Goal: Task Accomplishment & Management: Manage account settings

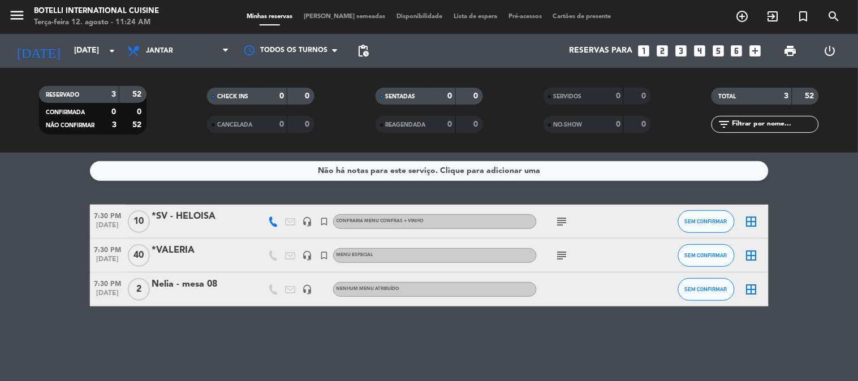
click at [817, 263] on bookings-row "7:30 PM [DATE] *SV - HELOISA headset_mic turned_in_not CONFRARIA MENU CONFRAS +…" at bounding box center [429, 256] width 858 height 102
click at [669, 350] on div "Não há notas para este serviço. Clique para adicionar uma 7:30 PM [DATE] *SV - …" at bounding box center [429, 267] width 858 height 229
click at [182, 51] on span "Jantar" at bounding box center [178, 50] width 113 height 25
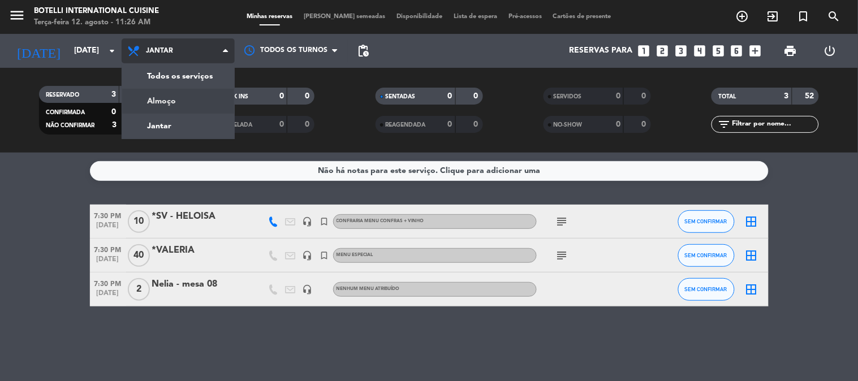
click at [188, 104] on div "menu Botelli International Cuisine Terça-feira 12. agosto - 11:26 AM Minhas res…" at bounding box center [429, 76] width 858 height 153
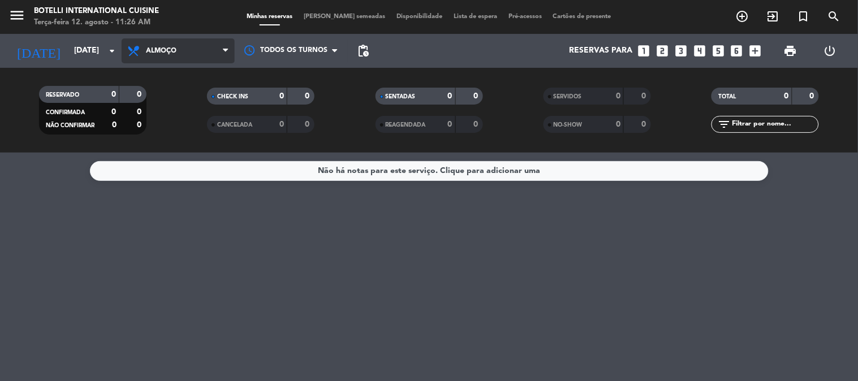
drag, startPoint x: 182, startPoint y: 61, endPoint x: 201, endPoint y: 89, distance: 33.9
click at [181, 60] on span "Almoço" at bounding box center [178, 50] width 113 height 25
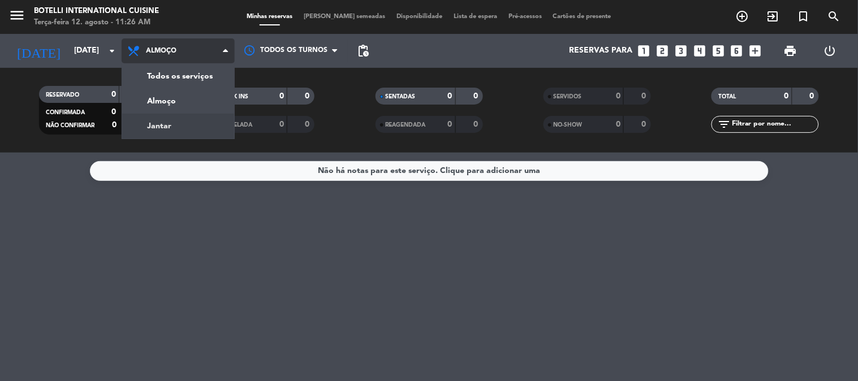
click at [205, 116] on div "menu Botelli International Cuisine Terça-feira 12. agosto - 11:26 AM Minhas res…" at bounding box center [429, 76] width 858 height 153
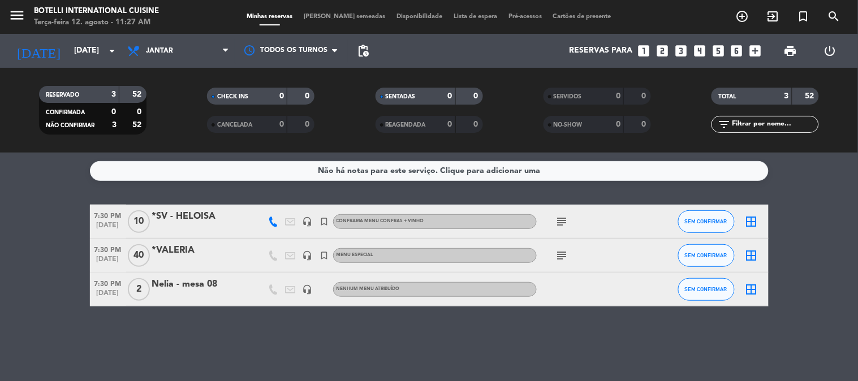
click at [238, 153] on div "Não há notas para este serviço. Clique para adicionar uma 7:30 PM [DATE] *SV - …" at bounding box center [429, 267] width 858 height 229
click at [559, 261] on icon "subject" at bounding box center [563, 256] width 14 height 14
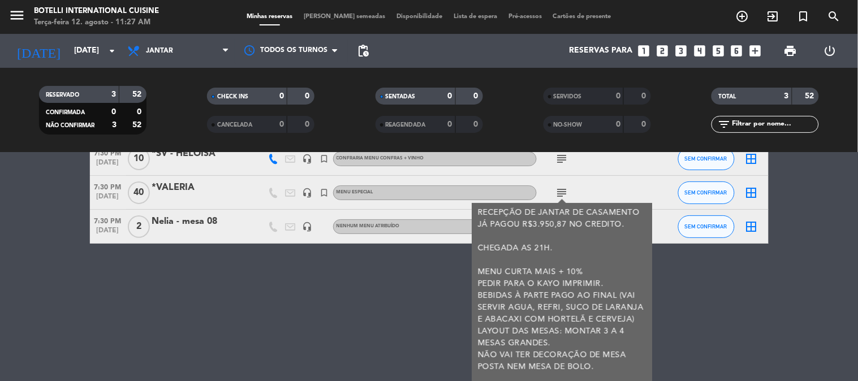
scroll to position [106, 0]
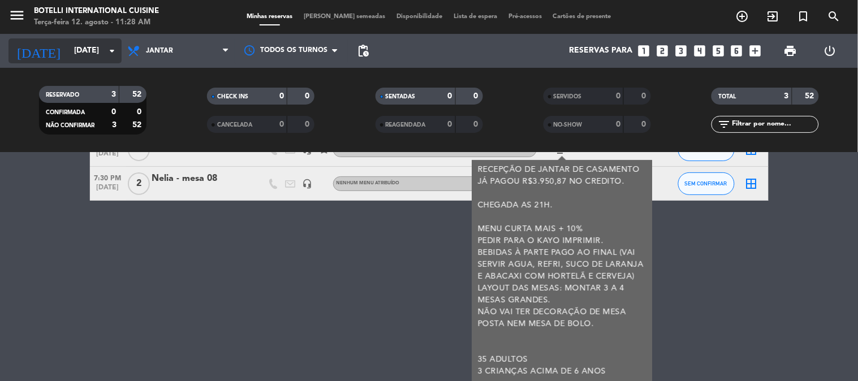
click at [88, 58] on input "[DATE]" at bounding box center [122, 51] width 108 height 20
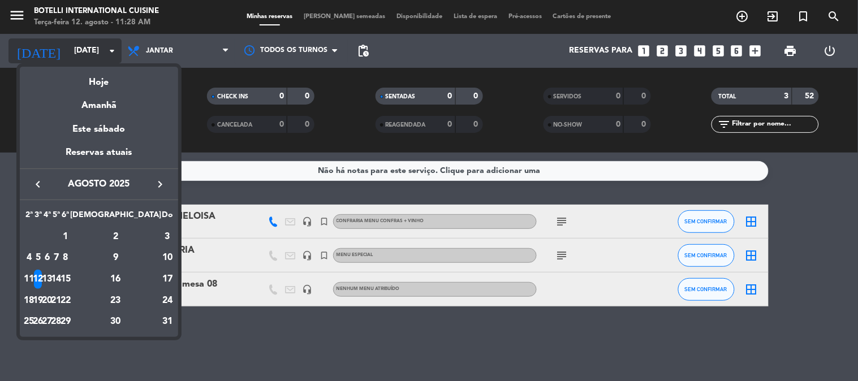
scroll to position [0, 0]
click at [155, 185] on icon "keyboard_arrow_right" at bounding box center [160, 185] width 14 height 14
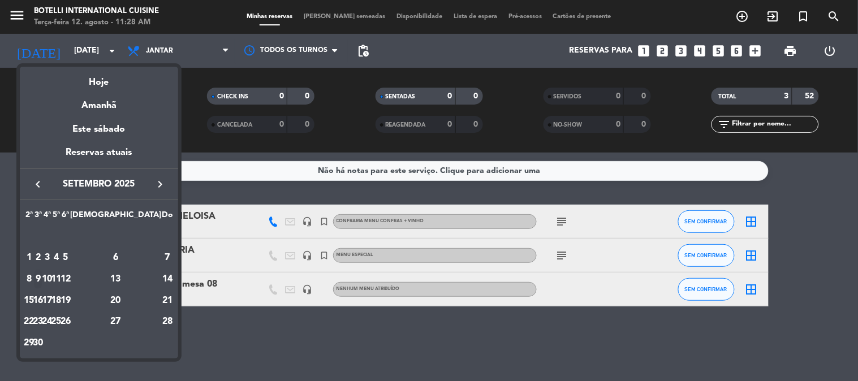
click at [42, 281] on div "9" at bounding box center [38, 279] width 8 height 19
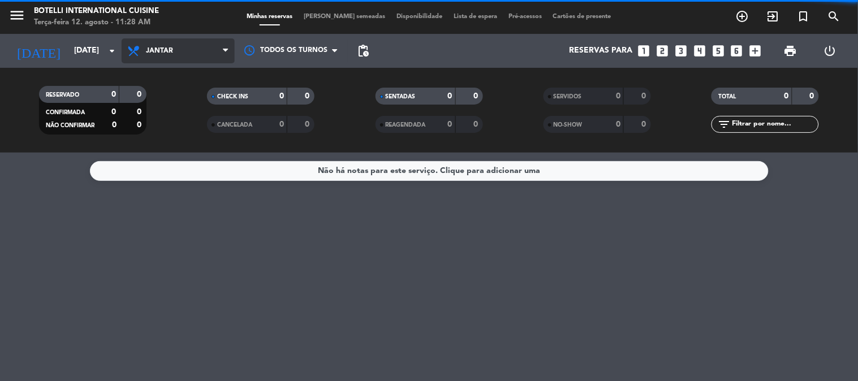
click at [196, 51] on span "Jantar" at bounding box center [178, 50] width 113 height 25
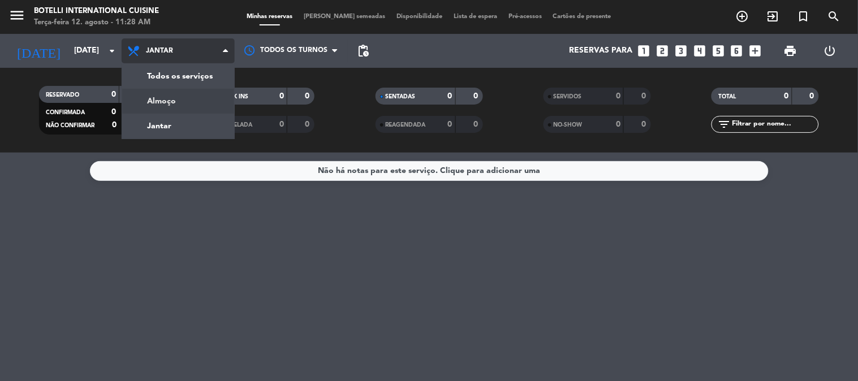
click at [196, 93] on div "menu Botelli International Cuisine Terça-feira 12. agosto - 11:28 AM Minhas res…" at bounding box center [429, 76] width 858 height 153
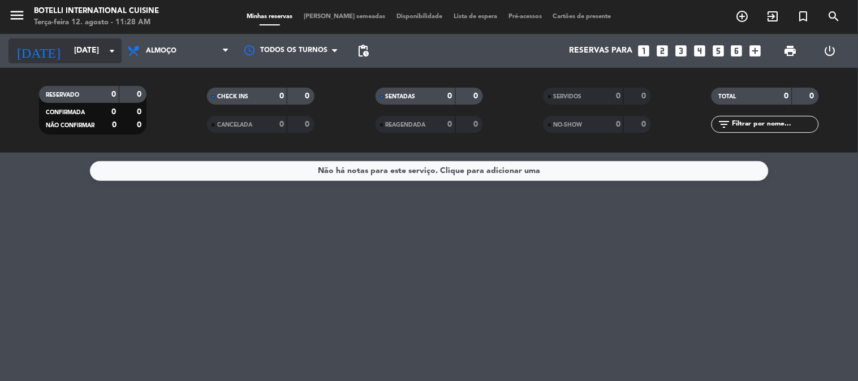
click at [97, 42] on input "[DATE]" at bounding box center [122, 51] width 108 height 20
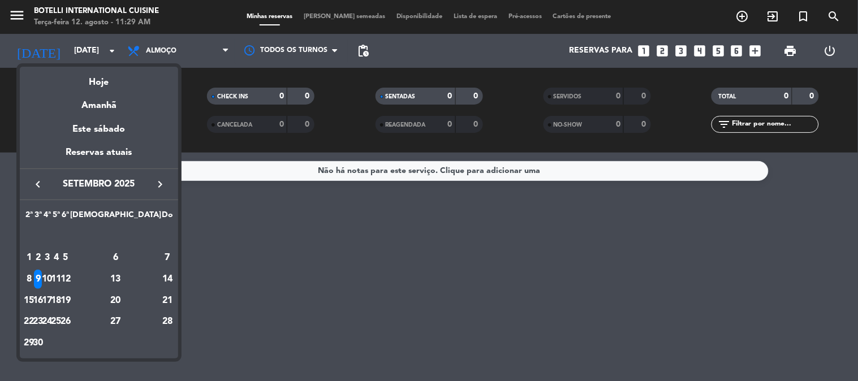
click at [289, 207] on div at bounding box center [429, 190] width 858 height 381
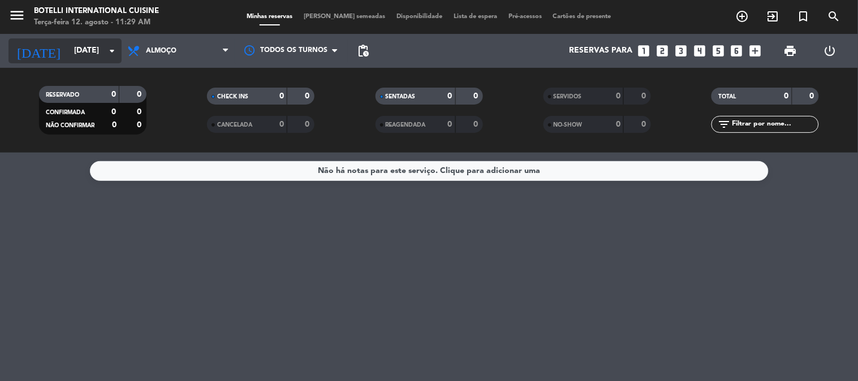
click at [68, 54] on input "[DATE]" at bounding box center [122, 51] width 108 height 20
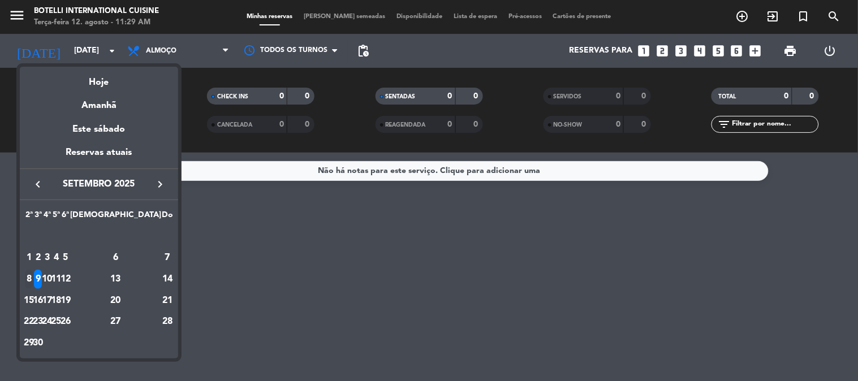
click at [33, 274] on div "8" at bounding box center [29, 279] width 8 height 19
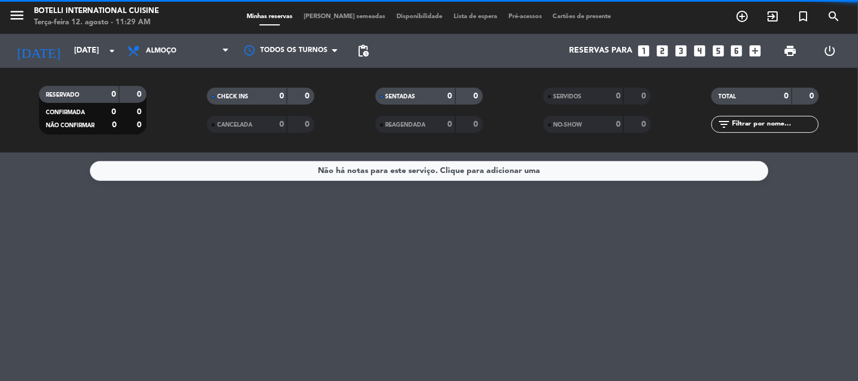
click at [155, 55] on span "Almoço" at bounding box center [178, 50] width 113 height 25
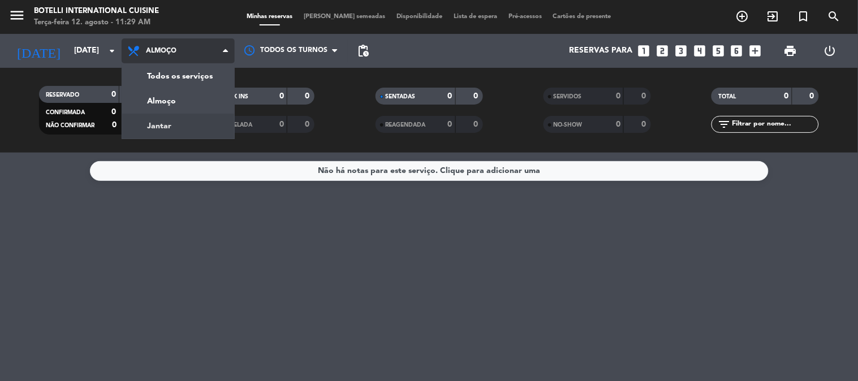
click at [162, 137] on div "menu Botelli International Cuisine Terça-feira 12. agosto - 11:29 AM Minhas res…" at bounding box center [429, 76] width 858 height 153
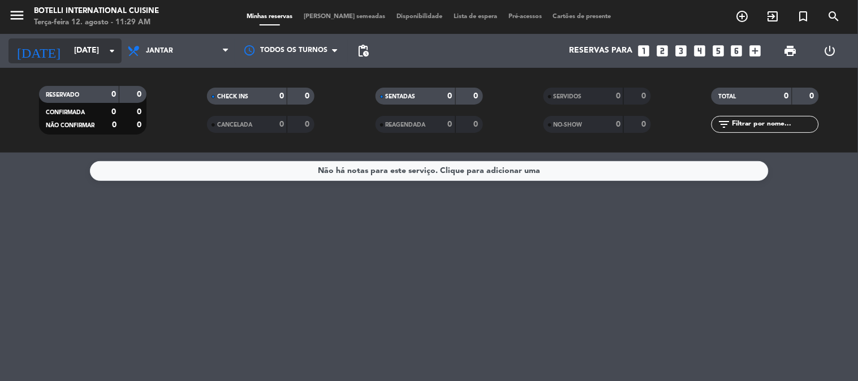
click at [78, 51] on input "[DATE]" at bounding box center [122, 51] width 108 height 20
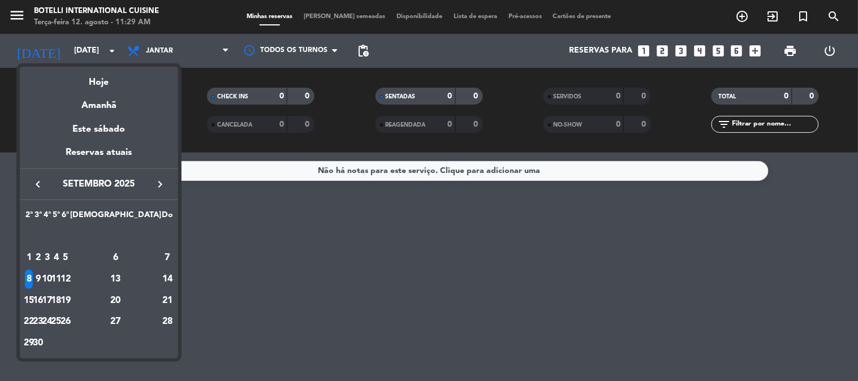
click at [70, 278] on div "12" at bounding box center [65, 279] width 8 height 19
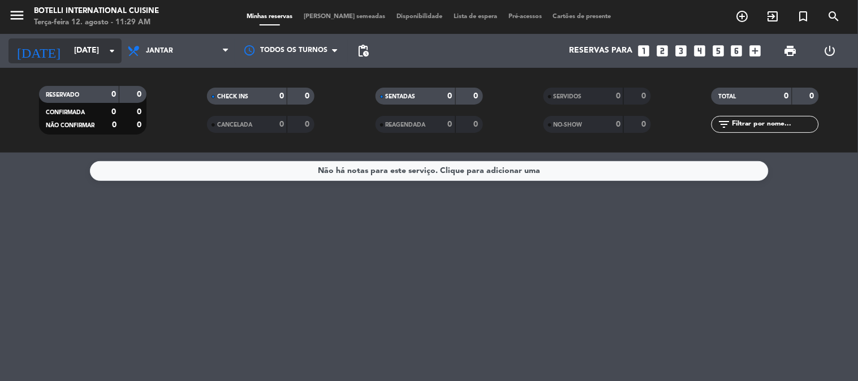
click at [88, 52] on input "[DATE]" at bounding box center [122, 51] width 108 height 20
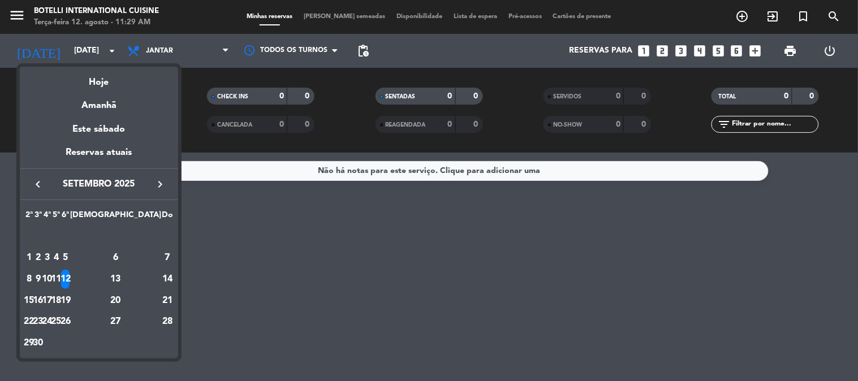
click at [41, 185] on icon "keyboard_arrow_left" at bounding box center [38, 185] width 14 height 14
click at [42, 280] on div "12" at bounding box center [38, 279] width 8 height 19
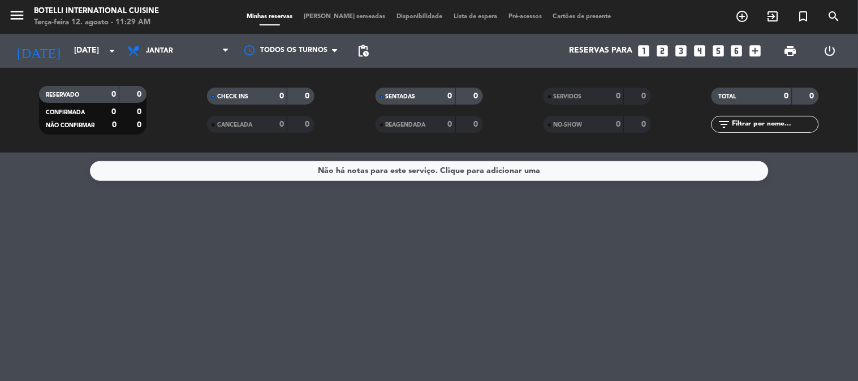
type input "[DATE]"
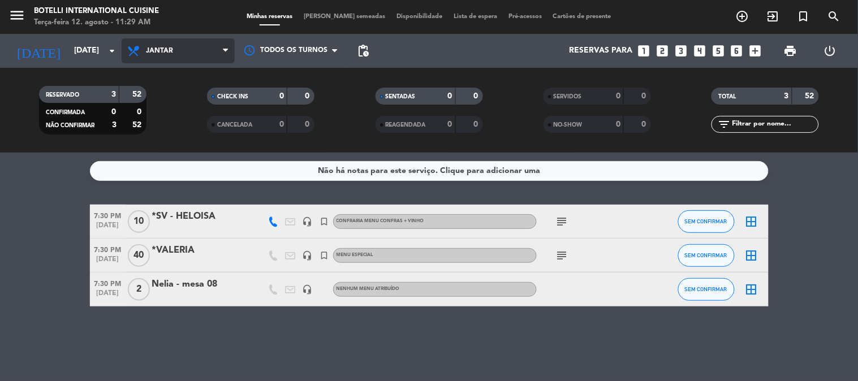
click at [163, 44] on span "Jantar" at bounding box center [178, 50] width 113 height 25
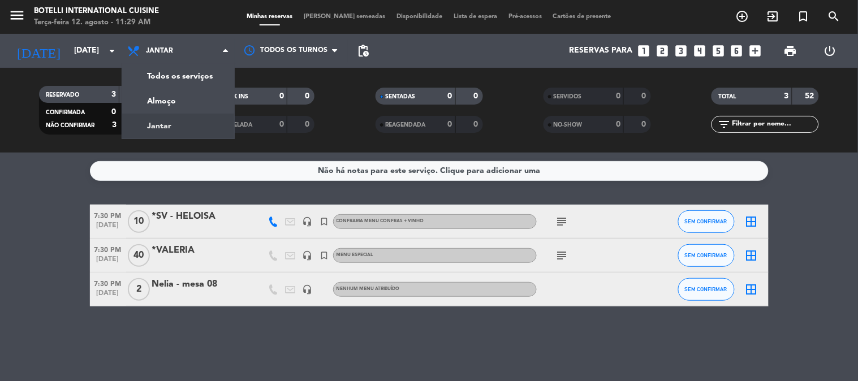
click at [287, 182] on div "Não há notas para este serviço. Clique para adicionar uma 7:30 PM [DATE] *SV - …" at bounding box center [429, 267] width 858 height 229
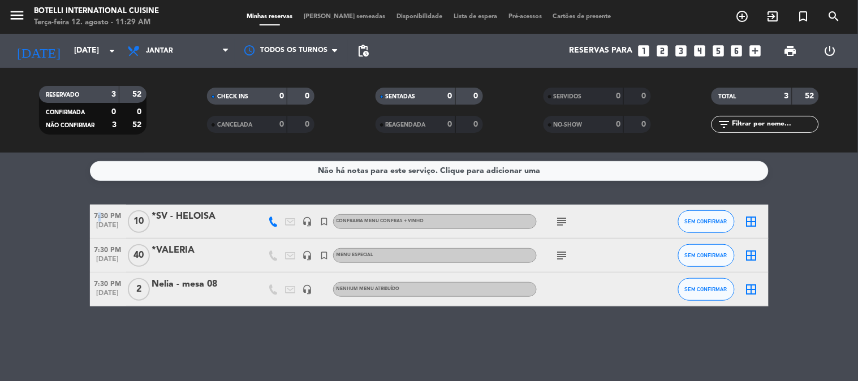
drag, startPoint x: 287, startPoint y: 182, endPoint x: 308, endPoint y: 190, distance: 21.9
click at [308, 190] on div "Não há notas para este serviço. Clique para adicionar uma 7:30 PM [DATE] *SV - …" at bounding box center [429, 267] width 858 height 229
click at [558, 252] on icon "subject" at bounding box center [563, 256] width 14 height 14
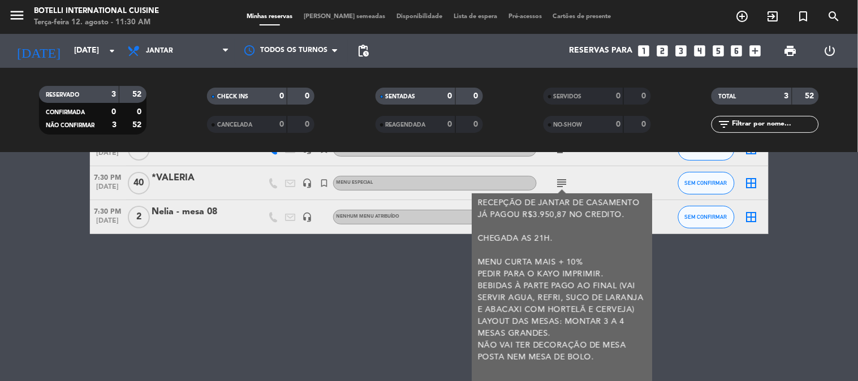
scroll to position [106, 0]
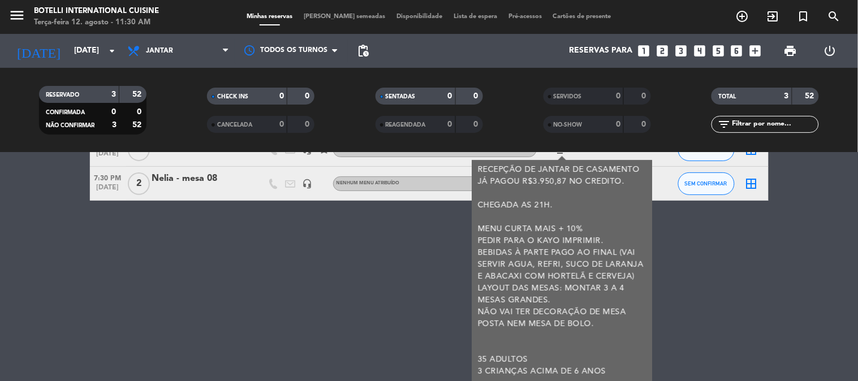
click at [678, 319] on div "Não há notas para este serviço. Clique para adicionar uma 7:30 PM [DATE] *SV - …" at bounding box center [429, 267] width 858 height 229
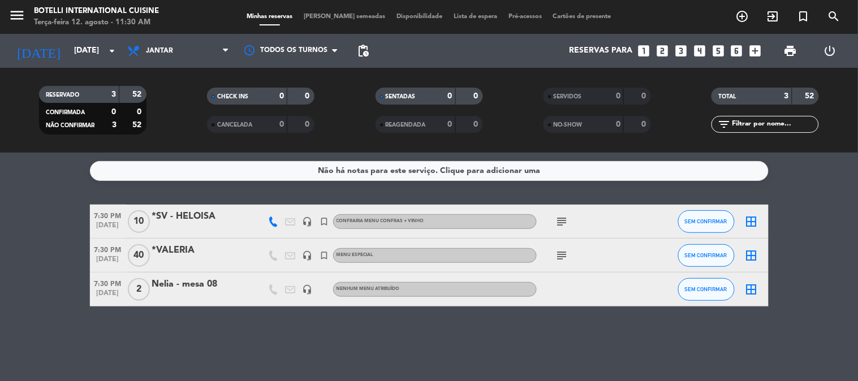
scroll to position [0, 0]
click at [818, 289] on bookings-row "7:30 PM [DATE] *SV - HELOISA headset_mic turned_in_not CONFRARIA MENU CONFRAS +…" at bounding box center [429, 256] width 858 height 102
